Goal: Information Seeking & Learning: Learn about a topic

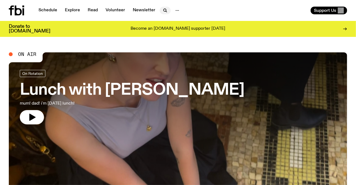
click at [164, 10] on icon "button" at bounding box center [165, 10] width 2 height 2
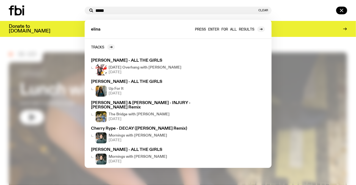
type input "*****"
click at [227, 29] on span "Press enter for all results" at bounding box center [224, 29] width 59 height 4
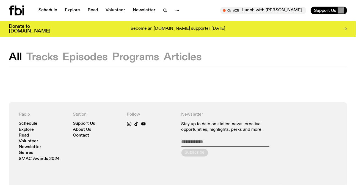
click at [112, 60] on button "Episodes" at bounding box center [135, 57] width 47 height 10
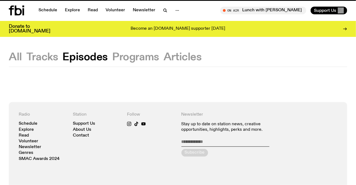
click at [164, 59] on button "Programs" at bounding box center [183, 57] width 38 height 10
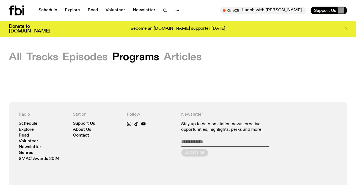
click at [177, 59] on button "Articles" at bounding box center [183, 57] width 38 height 10
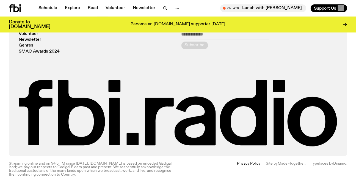
scroll to position [36, 0]
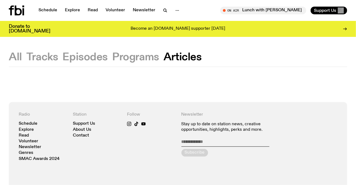
click at [112, 52] on button "Episodes" at bounding box center [135, 57] width 47 height 10
click at [164, 59] on button "Programs" at bounding box center [183, 57] width 38 height 10
click at [82, 55] on button "Episodes" at bounding box center [84, 57] width 45 height 10
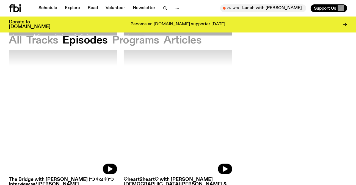
scroll to position [147, 0]
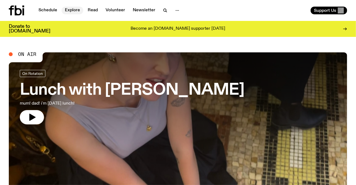
click at [73, 9] on link "Explore" at bounding box center [73, 11] width 22 height 8
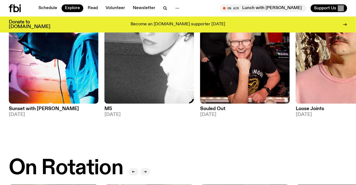
scroll to position [45, 0]
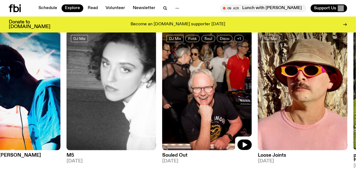
drag, startPoint x: 251, startPoint y: 109, endPoint x: 142, endPoint y: 108, distance: 109.0
click at [162, 108] on img at bounding box center [207, 91] width 90 height 120
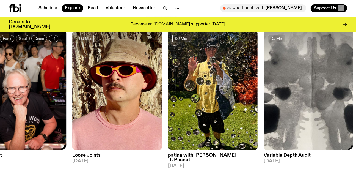
drag, startPoint x: 300, startPoint y: 107, endPoint x: 201, endPoint y: 110, distance: 99.4
click at [215, 110] on div "DJ Mix Sunset with Simon Caldwell 11.08.25 DJ Mix M5 10.08.25 DJ Mix Funk Soul …" at bounding box center [178, 102] width 339 height 142
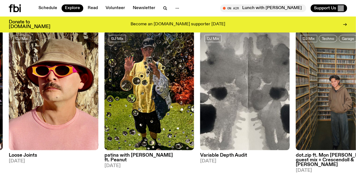
click at [184, 102] on div "DJ Mix Sunset with Simon Caldwell 11.08.25 DJ Mix M5 10.08.25 DJ Mix Funk Soul …" at bounding box center [178, 102] width 339 height 142
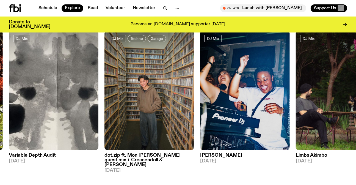
drag, startPoint x: 171, startPoint y: 105, endPoint x: 72, endPoint y: 102, distance: 99.1
click at [200, 105] on img at bounding box center [245, 91] width 90 height 120
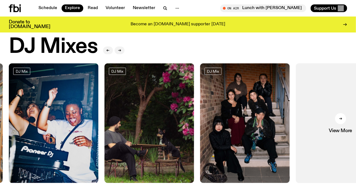
scroll to position [0, 0]
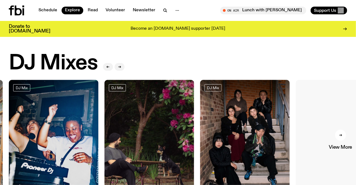
click at [334, 119] on link "View More" at bounding box center [341, 140] width 90 height 120
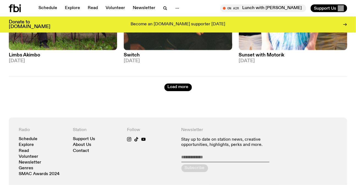
scroll to position [1375, 0]
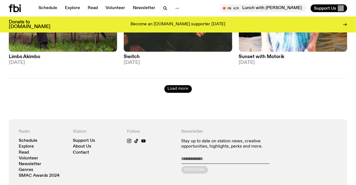
click at [168, 89] on button "Load more" at bounding box center [179, 89] width 28 height 8
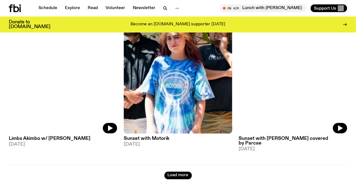
scroll to position [2676, 0]
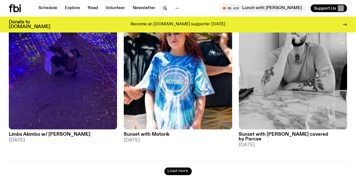
click at [179, 168] on button "Load more" at bounding box center [179, 172] width 28 height 8
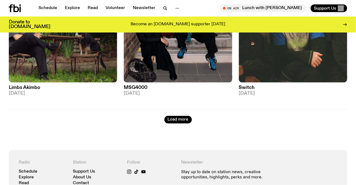
scroll to position [4102, 0]
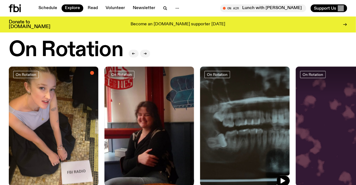
scroll to position [250, 0]
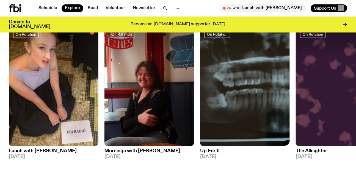
drag, startPoint x: 309, startPoint y: 99, endPoint x: 176, endPoint y: 102, distance: 133.2
click at [186, 102] on div "On Rotation Lunch with Sabine Lee Cook 12.08.25 On Rotation Mornings with Freya…" at bounding box center [178, 95] width 339 height 138
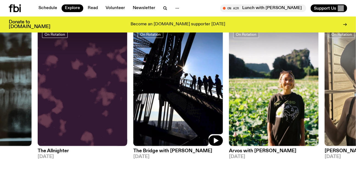
drag, startPoint x: 276, startPoint y: 87, endPoint x: 51, endPoint y: 88, distance: 224.5
click at [133, 88] on img at bounding box center [178, 86] width 90 height 120
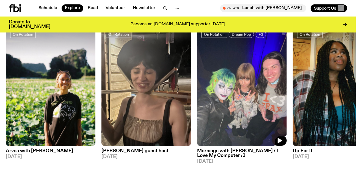
drag, startPoint x: 255, startPoint y: 89, endPoint x: 118, endPoint y: 90, distance: 137.6
click at [197, 90] on img at bounding box center [242, 86] width 90 height 120
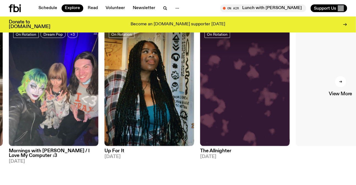
click at [318, 91] on link "View More" at bounding box center [341, 86] width 90 height 120
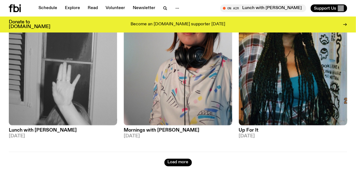
scroll to position [1422, 0]
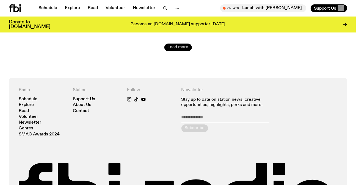
click at [182, 50] on button "Load more" at bounding box center [179, 47] width 28 height 8
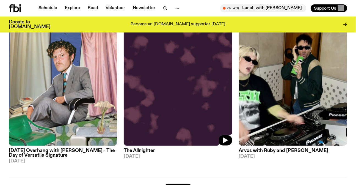
scroll to position [2772, 0]
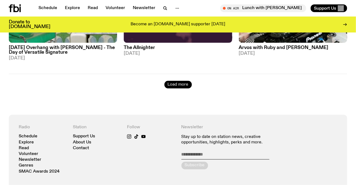
click at [171, 82] on button "Load more" at bounding box center [179, 85] width 28 height 8
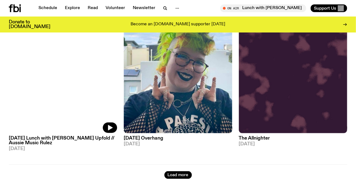
scroll to position [4073, 0]
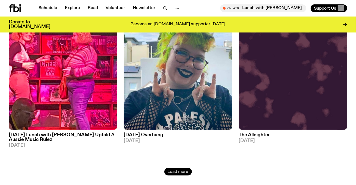
click at [180, 168] on button "Load more" at bounding box center [179, 172] width 28 height 8
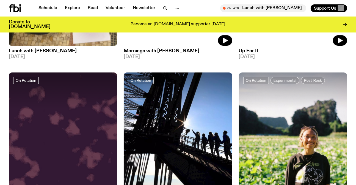
scroll to position [5523, 0]
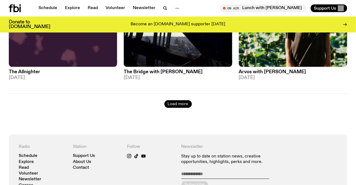
click at [181, 100] on button "Load more" at bounding box center [179, 104] width 28 height 8
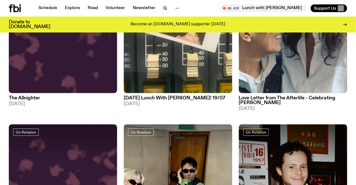
scroll to position [5974, 0]
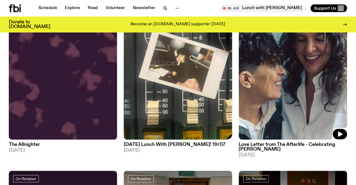
click at [267, 80] on img at bounding box center [293, 67] width 108 height 145
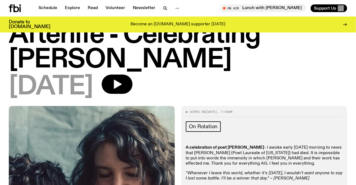
scroll to position [122, 0]
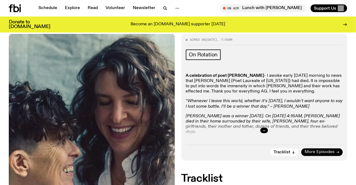
click at [325, 151] on span "More Episodes" at bounding box center [320, 152] width 30 height 4
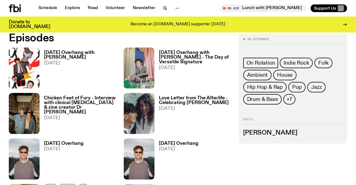
scroll to position [197, 0]
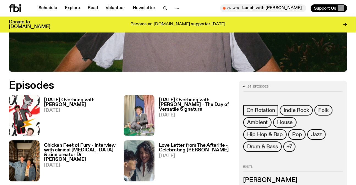
click at [187, 98] on h3 "Saturday Overhang with Harrie Hastings - The Day of Versatile Signature" at bounding box center [195, 105] width 73 height 14
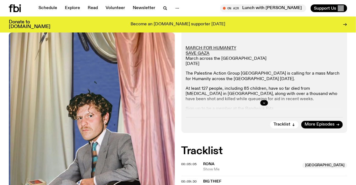
scroll to position [147, 0]
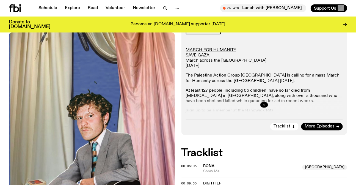
click at [264, 106] on icon "button" at bounding box center [264, 104] width 3 height 3
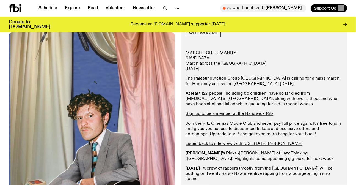
scroll to position [72, 0]
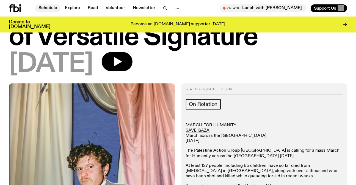
click at [51, 11] on link "Schedule" at bounding box center [47, 8] width 25 height 8
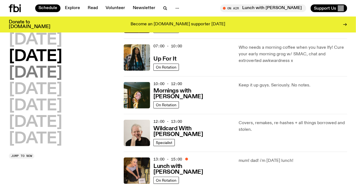
click at [62, 70] on h2 "Wednesday" at bounding box center [35, 72] width 53 height 15
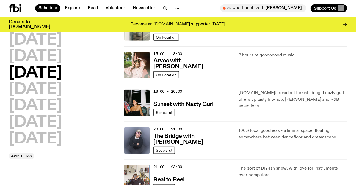
scroll to position [240, 0]
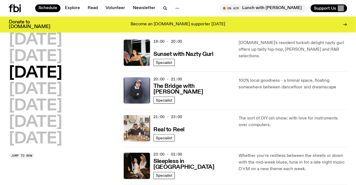
click at [253, 128] on div "The sort of DIY-ish show: with love for instruments over computers." at bounding box center [293, 128] width 108 height 26
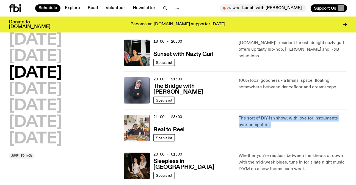
click at [253, 128] on div "The sort of DIY-ish show: with love for instruments over computers." at bounding box center [293, 128] width 108 height 26
click at [261, 128] on div "The sort of DIY-ish show: with love for instruments over computers." at bounding box center [293, 128] width 108 height 26
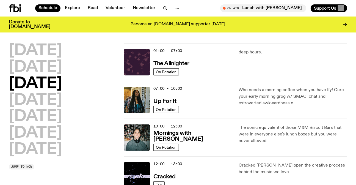
scroll to position [0, 0]
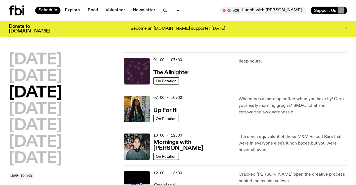
click at [10, 3] on div "Schedule Explore Read Volunteer Newsletter On Air Lunch with Sabine Lee Cook Tu…" at bounding box center [178, 10] width 356 height 21
click at [11, 9] on icon at bounding box center [11, 11] width 5 height 10
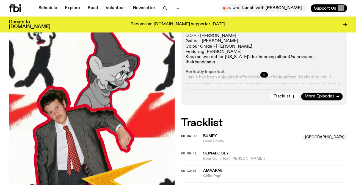
scroll to position [121, 0]
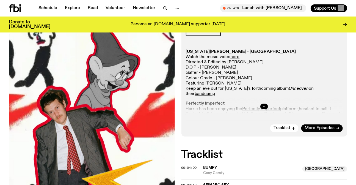
click at [267, 106] on button "button" at bounding box center [265, 107] width 8 height 6
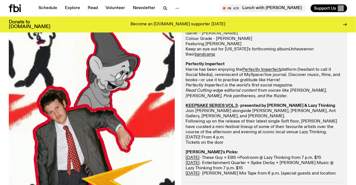
scroll to position [221, 0]
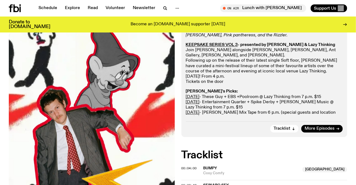
drag, startPoint x: 234, startPoint y: 85, endPoint x: 245, endPoint y: 116, distance: 32.7
click at [245, 116] on div "Aired on 09.08.25 , 7:00am On Rotation Georgia Mulligan - Split Watch the music…" at bounding box center [265, 23] width 166 height 227
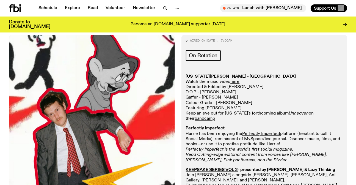
scroll to position [0, 0]
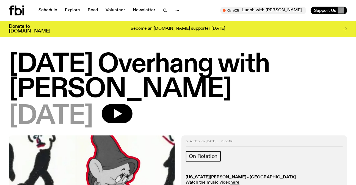
click at [22, 10] on icon at bounding box center [16, 11] width 15 height 10
